Goal: Information Seeking & Learning: Obtain resource

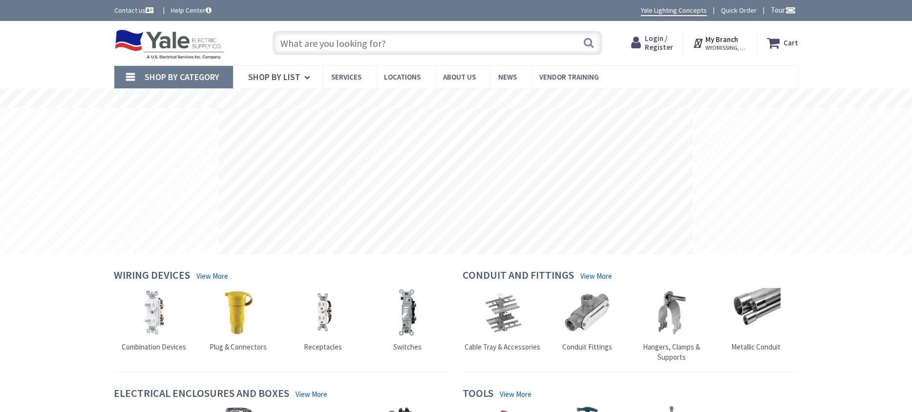
click at [305, 45] on input "text" at bounding box center [438, 43] width 330 height 24
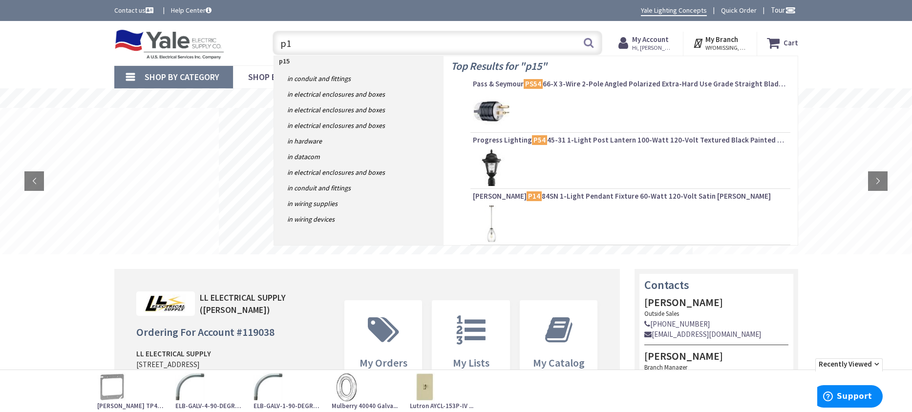
type input "p"
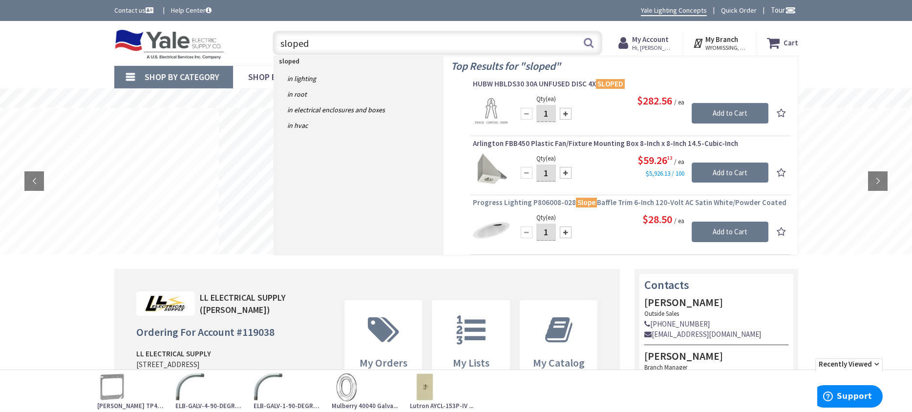
type input "sloped"
click at [610, 201] on span "Progress Lighting P806008-028 Slope Baffle Trim 6-Inch 120-Volt AC Satin White/…" at bounding box center [630, 203] width 315 height 10
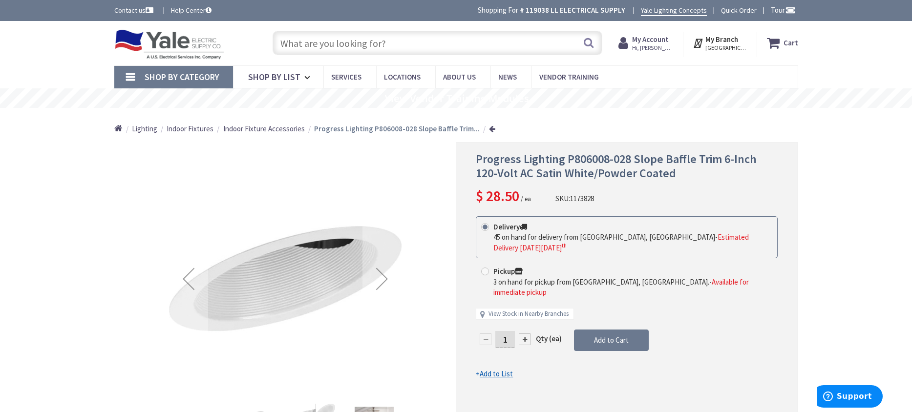
click at [390, 39] on input "text" at bounding box center [438, 43] width 330 height 24
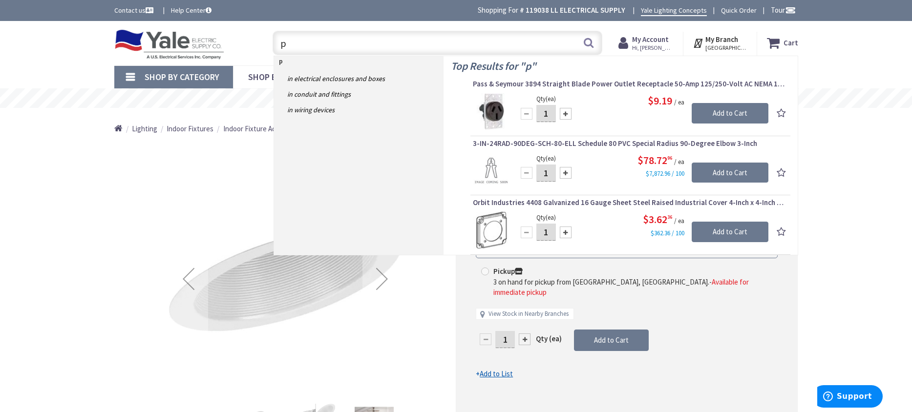
type input "p"
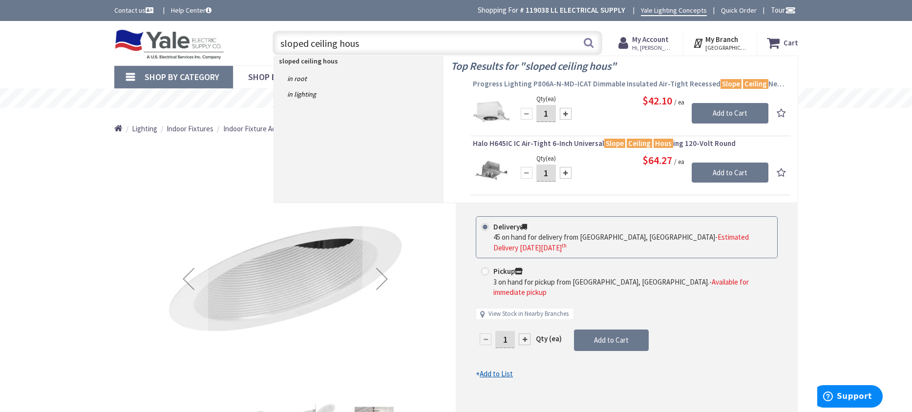
type input "sloped ceiling hous"
click at [590, 86] on span "Progress Lighting P806A-N-MD-ICAT Dimmable Insulated Air-Tight Recessed Slope C…" at bounding box center [630, 84] width 315 height 10
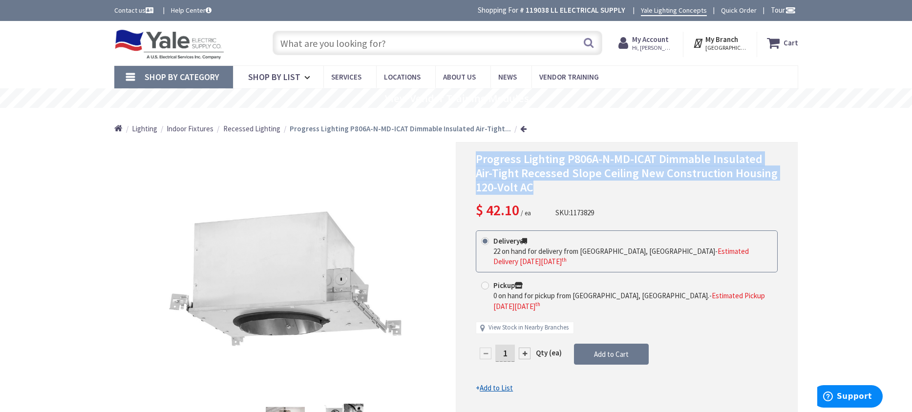
drag, startPoint x: 473, startPoint y: 160, endPoint x: 763, endPoint y: 182, distance: 291.4
click at [782, 181] on div "Progress Lighting P806A-N-MD-ICAT Dimmable Insulated Air-Tight Recessed Slope C…" at bounding box center [627, 310] width 342 height 337
copy span "Progress Lighting P806A-N-MD-ICAT Dimmable Insulated Air-Tight Recessed Slope C…"
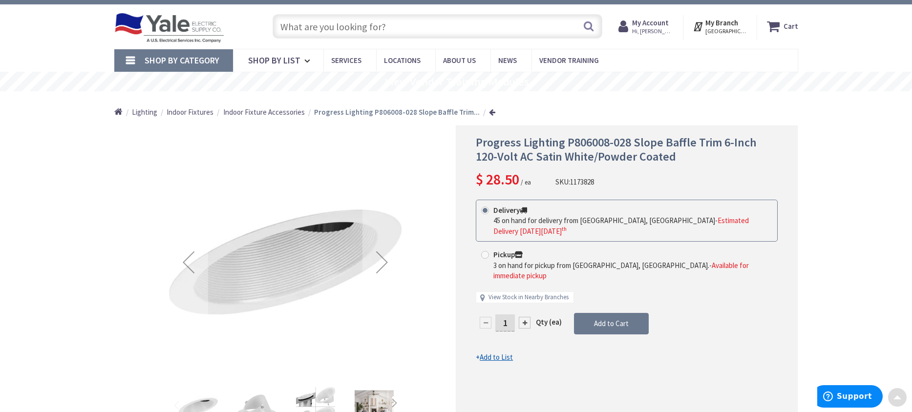
scroll to position [13, 0]
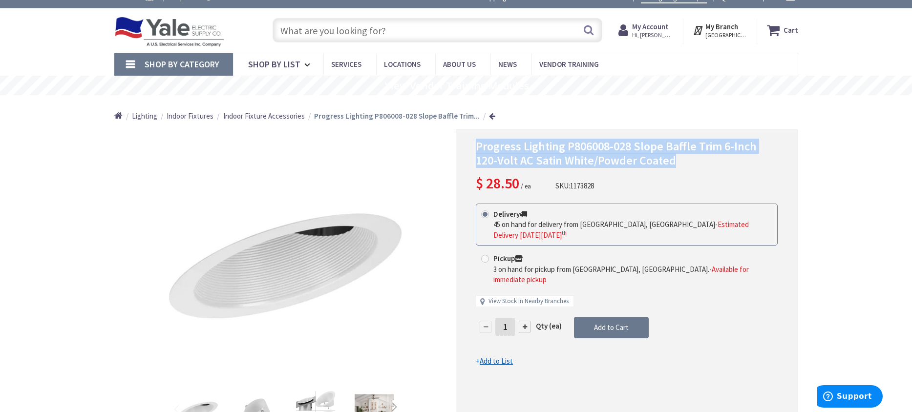
drag, startPoint x: 474, startPoint y: 149, endPoint x: 784, endPoint y: 162, distance: 310.4
click at [784, 162] on div "Progress Lighting P806008-028 Slope Baffle Trim 6-Inch 120-Volt AC Satin White/…" at bounding box center [627, 297] width 342 height 337
copy span "Progress Lighting P806008-028 Slope Baffle Trim 6-Inch 120-Volt AC Satin White/…"
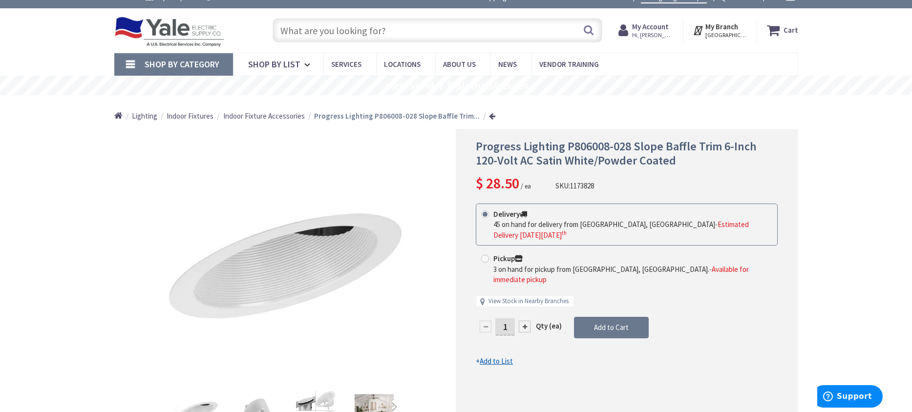
click at [388, 26] on input "text" at bounding box center [438, 30] width 330 height 24
paste input "Progress Lighting P806A-N-MD-ICAT Dimmable Insulated Air-Tight Recessed Slope C…"
type input "Progress Lighting P806A-N-MD-ICAT Dimmable Insulated Air-Tight Recessed Slope C…"
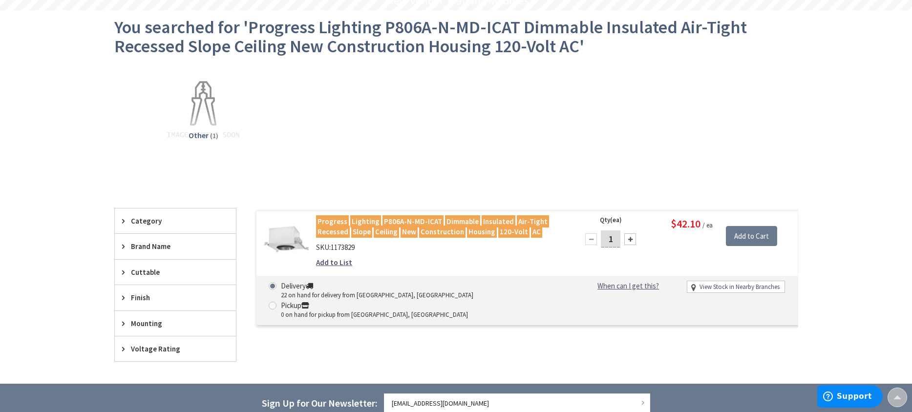
click at [382, 221] on mark "P806A-N-MD-ICAT" at bounding box center [412, 221] width 61 height 12
click at [331, 239] on div "Progress Lighting P806A-N-MD-ICAT Dimmable Insulated Air-Tight Recessed Slope C…" at bounding box center [440, 244] width 263 height 57
click at [352, 228] on mark "Slope" at bounding box center [361, 232] width 21 height 12
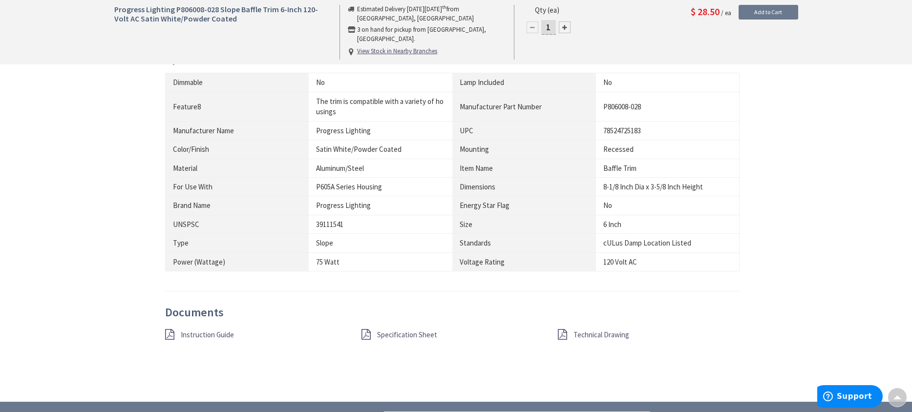
scroll to position [696, 0]
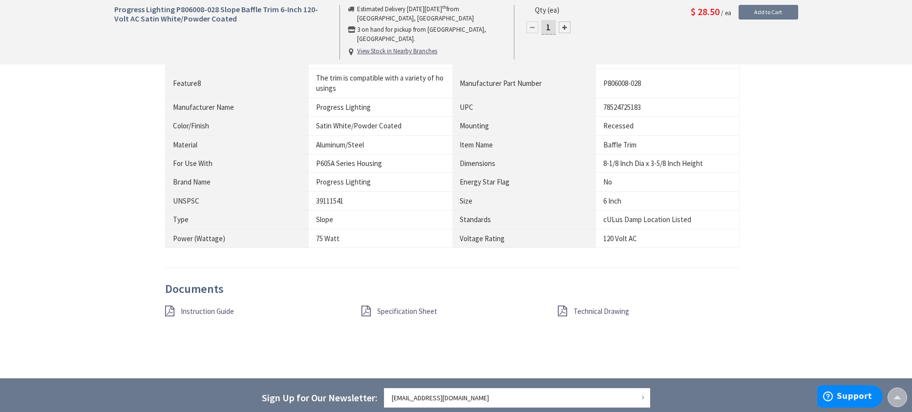
click at [392, 313] on span "Specification Sheet" at bounding box center [407, 311] width 60 height 9
